Goal: Transaction & Acquisition: Purchase product/service

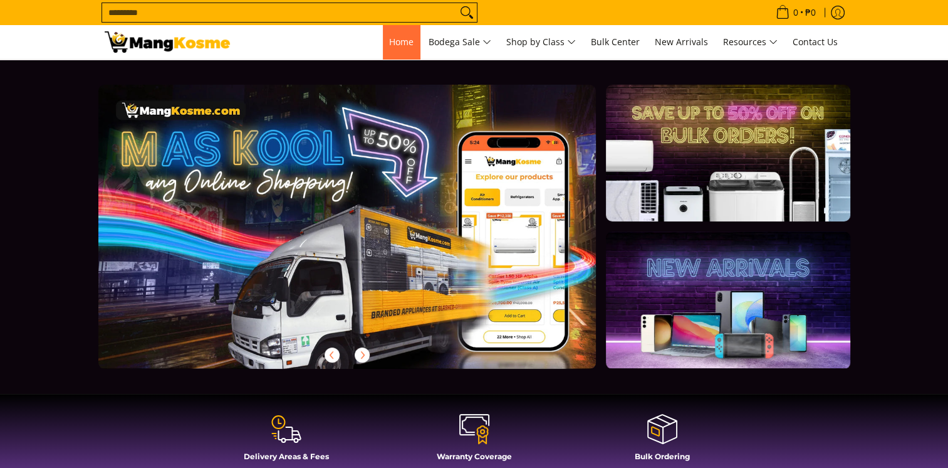
click at [394, 33] on link "Home" at bounding box center [401, 42] width 37 height 34
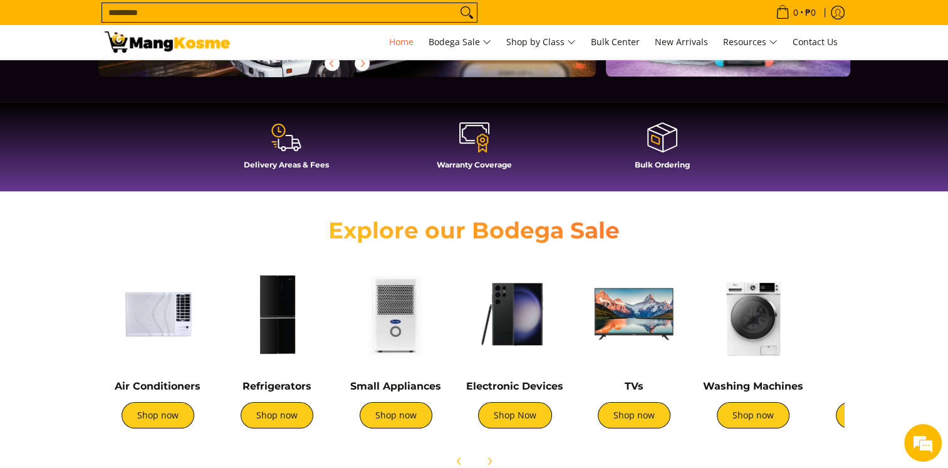
scroll to position [313, 0]
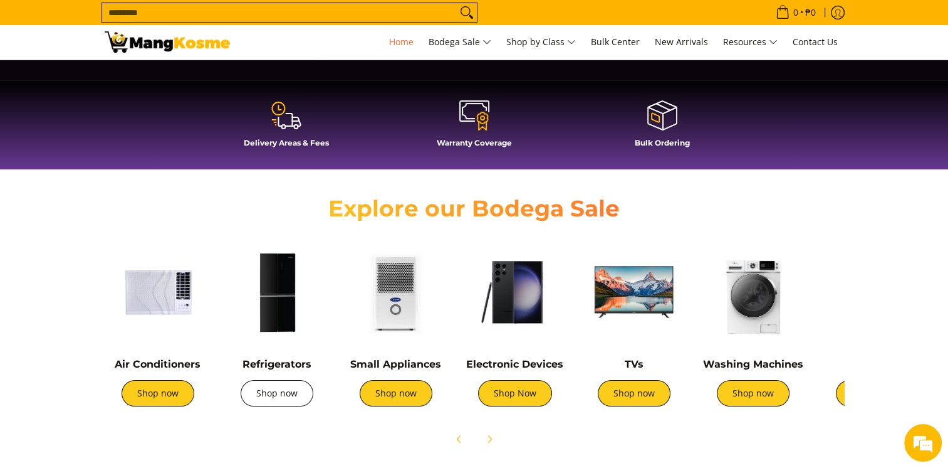
click at [267, 404] on link "Shop now" at bounding box center [277, 393] width 73 height 26
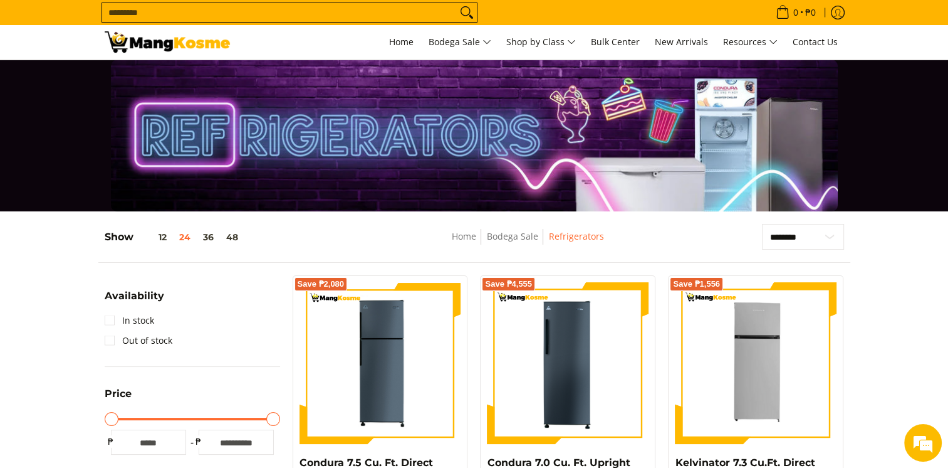
scroll to position [313, 0]
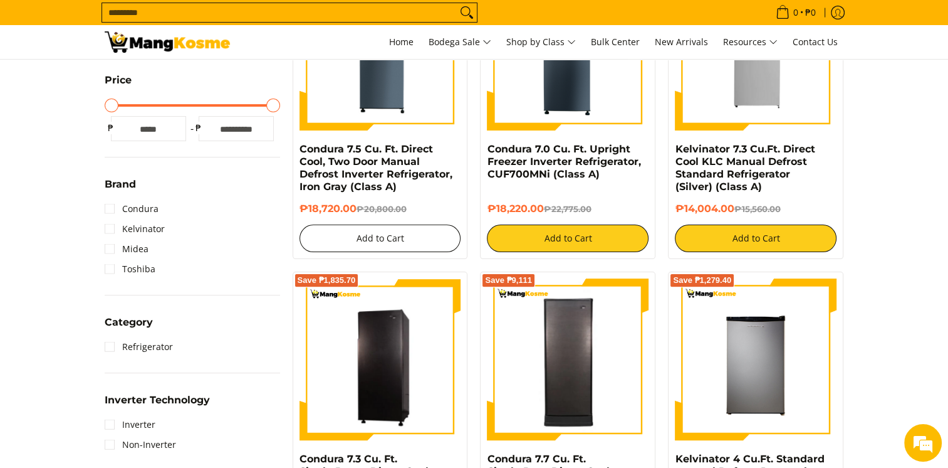
click at [416, 235] on button "Add to Cart" at bounding box center [381, 238] width 162 height 28
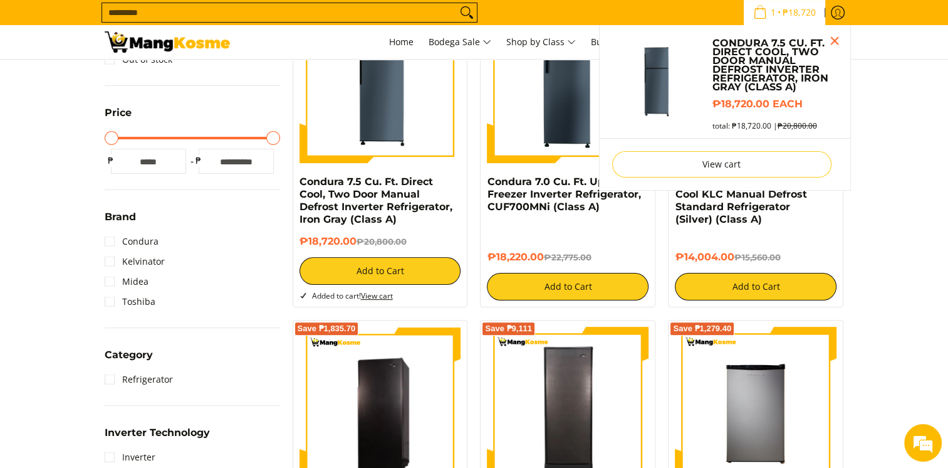
scroll to position [278, 0]
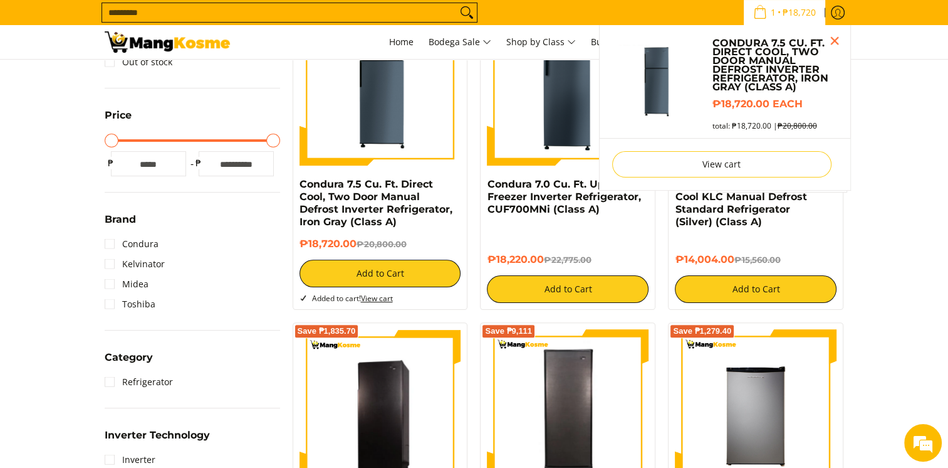
click at [781, 9] on span "₱18,720" at bounding box center [799, 12] width 37 height 9
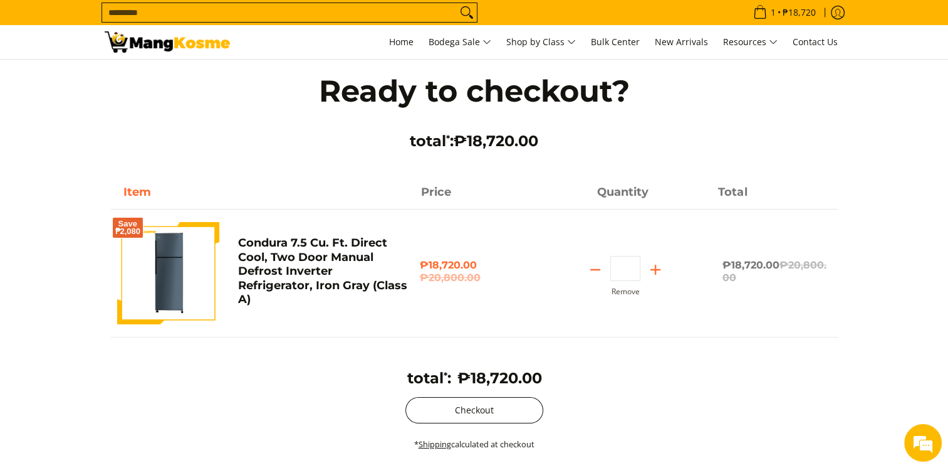
click at [439, 421] on button "Checkout" at bounding box center [474, 410] width 138 height 26
click at [599, 266] on icon "Subtract" at bounding box center [596, 270] width 18 height 18
type input "*"
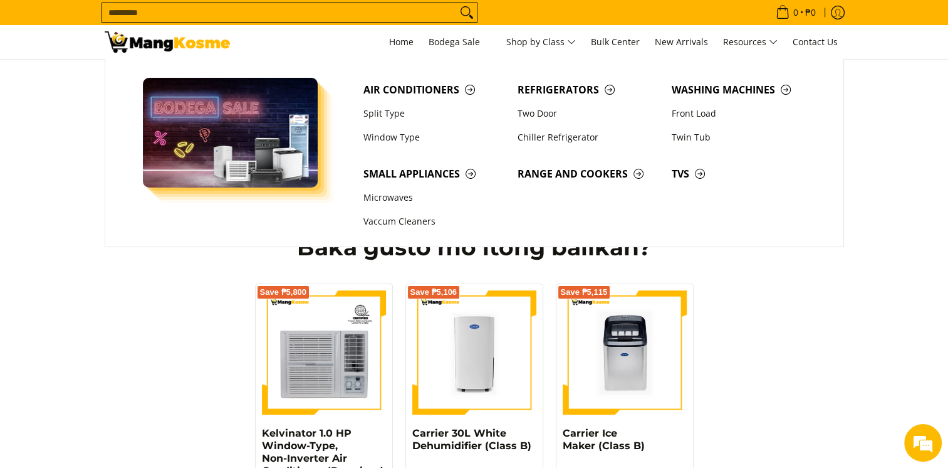
click at [404, 9] on input "Search..." at bounding box center [279, 12] width 355 height 19
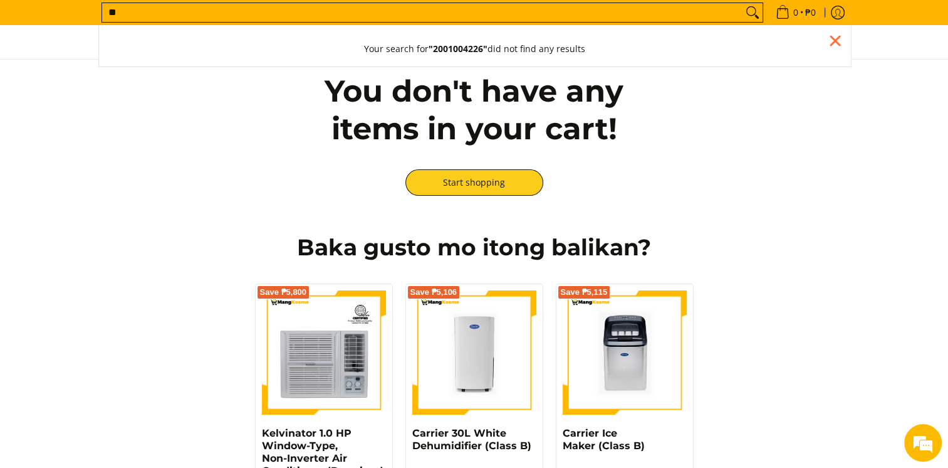
type input "*"
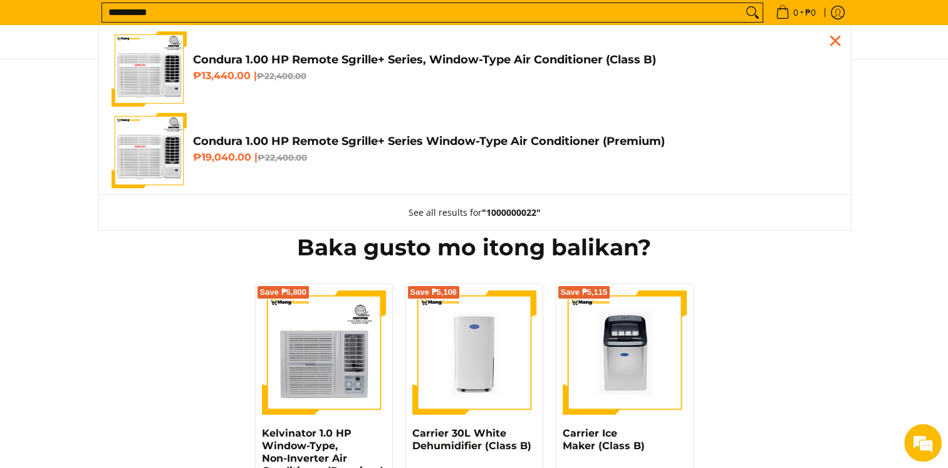
type input "**********"
click at [158, 73] on img "Customer Navigation" at bounding box center [149, 68] width 75 height 75
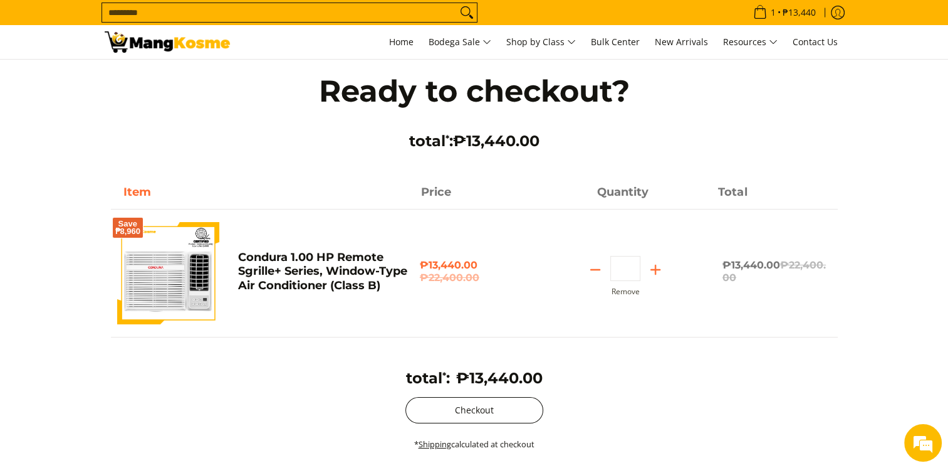
click at [489, 404] on button "Checkout" at bounding box center [474, 410] width 138 height 26
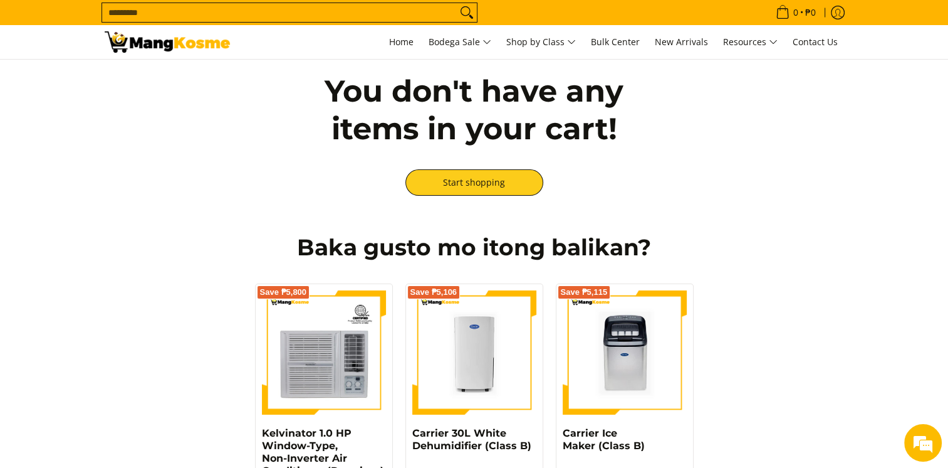
click at [336, 19] on input "Search..." at bounding box center [279, 12] width 355 height 19
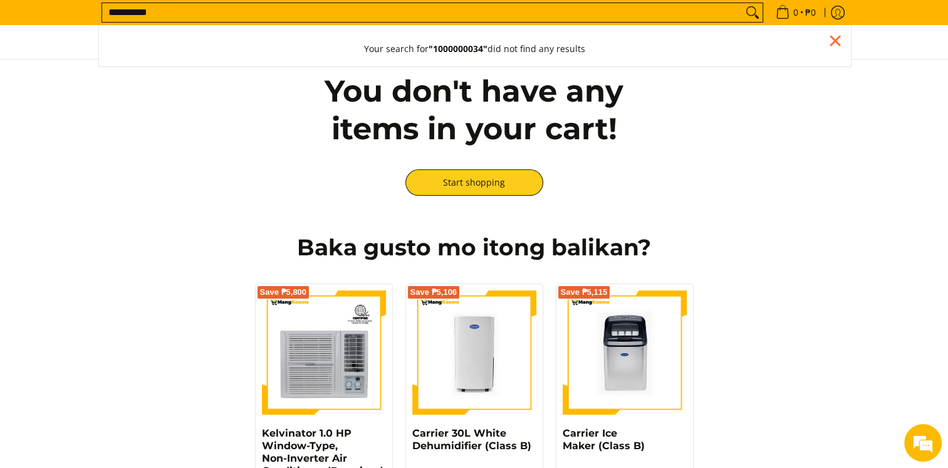
type input "**********"
drag, startPoint x: 0, startPoint y: 128, endPoint x: 139, endPoint y: 68, distance: 151.6
click at [1, 128] on div "You don't have any items in your cart! Start shopping" at bounding box center [474, 134] width 948 height 149
drag, startPoint x: 199, startPoint y: 14, endPoint x: 57, endPoint y: 21, distance: 141.8
click at [57, 21] on div "**********" at bounding box center [474, 12] width 948 height 25
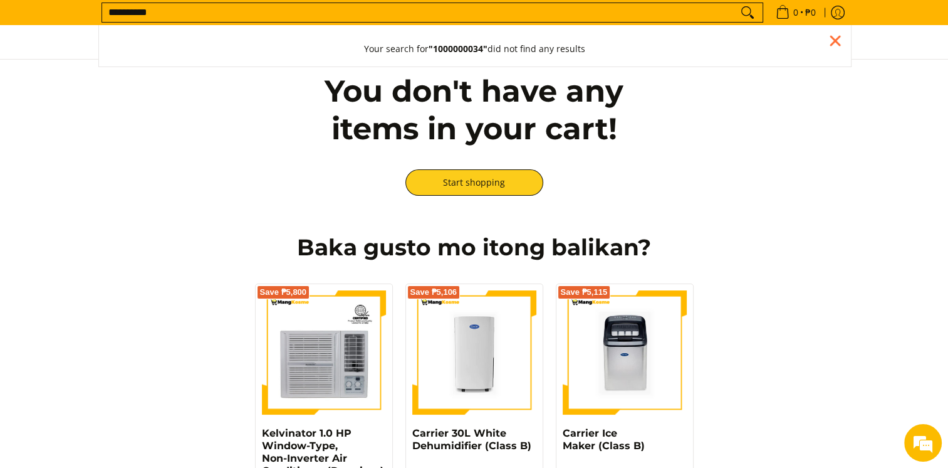
click at [266, 8] on input "**********" at bounding box center [420, 12] width 636 height 19
click at [738, 3] on button "Search" at bounding box center [748, 12] width 20 height 19
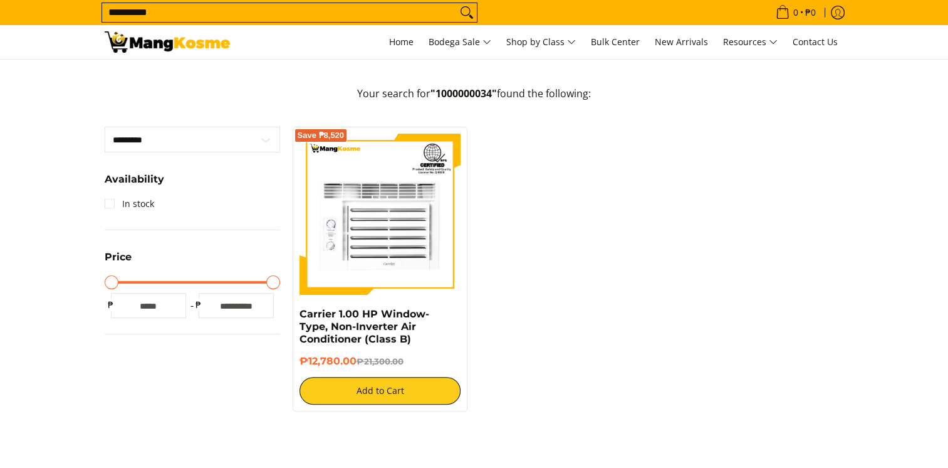
scroll to position [251, 0]
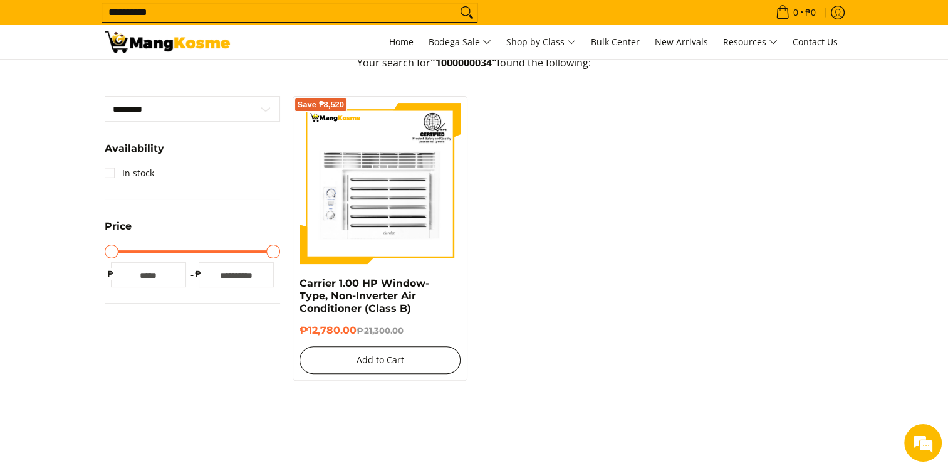
click at [404, 364] on button "Add to Cart" at bounding box center [381, 360] width 162 height 28
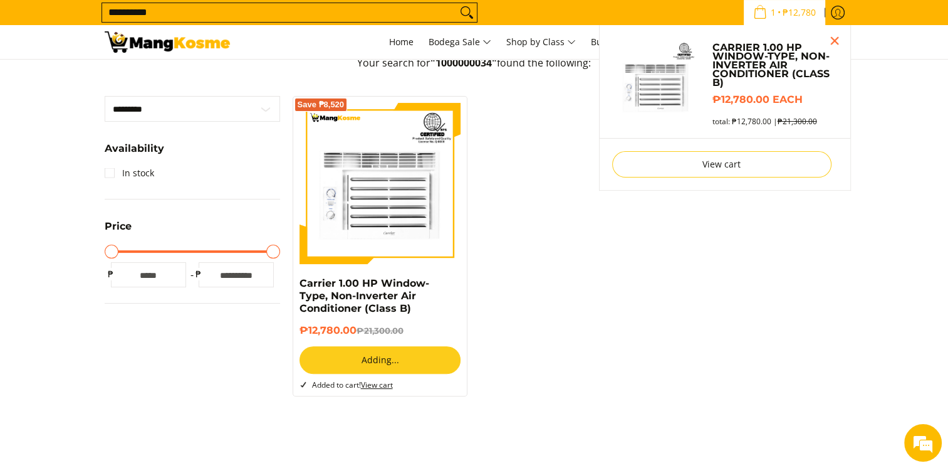
scroll to position [216, 0]
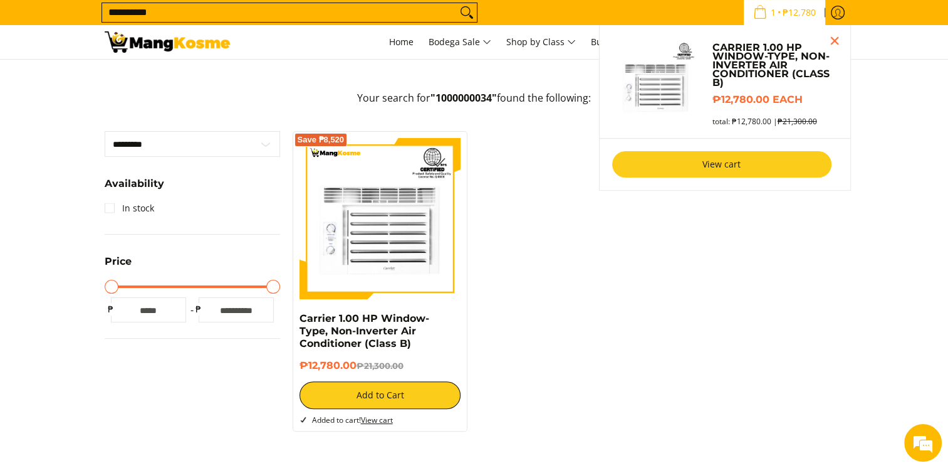
click at [771, 163] on link "View cart" at bounding box center [721, 164] width 219 height 26
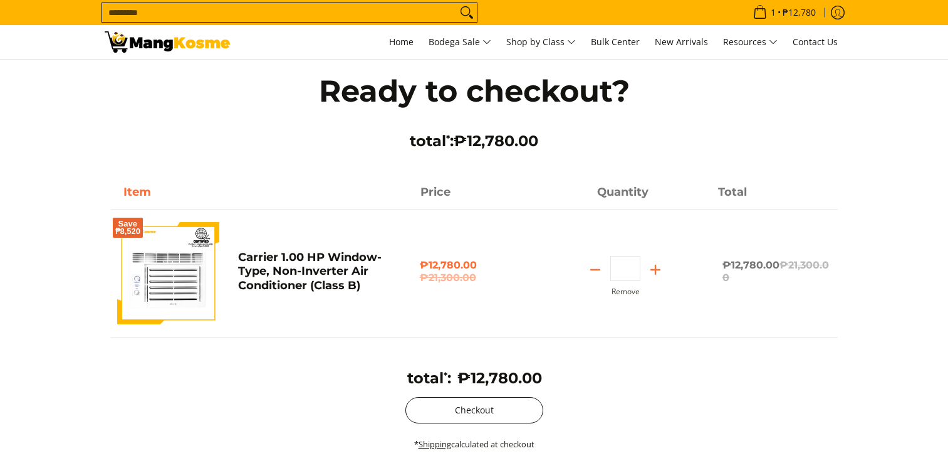
click at [471, 414] on button "Checkout" at bounding box center [474, 410] width 138 height 26
